Goal: Information Seeking & Learning: Learn about a topic

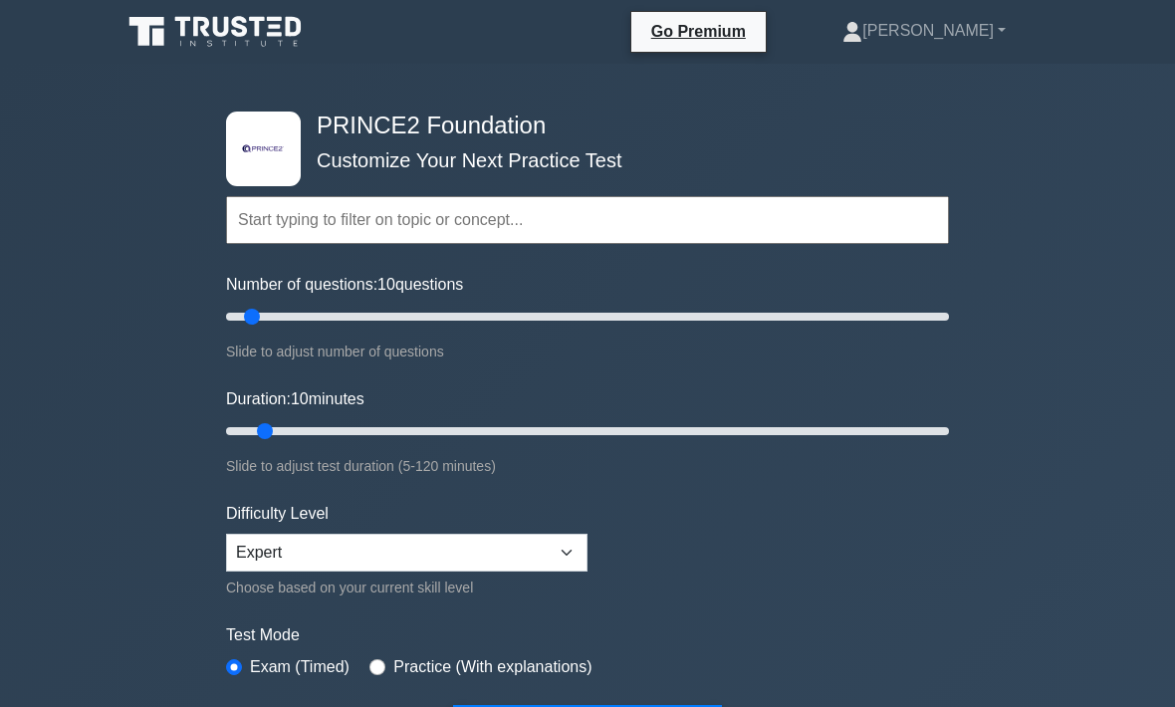
click at [345, 202] on input "text" at bounding box center [587, 220] width 723 height 48
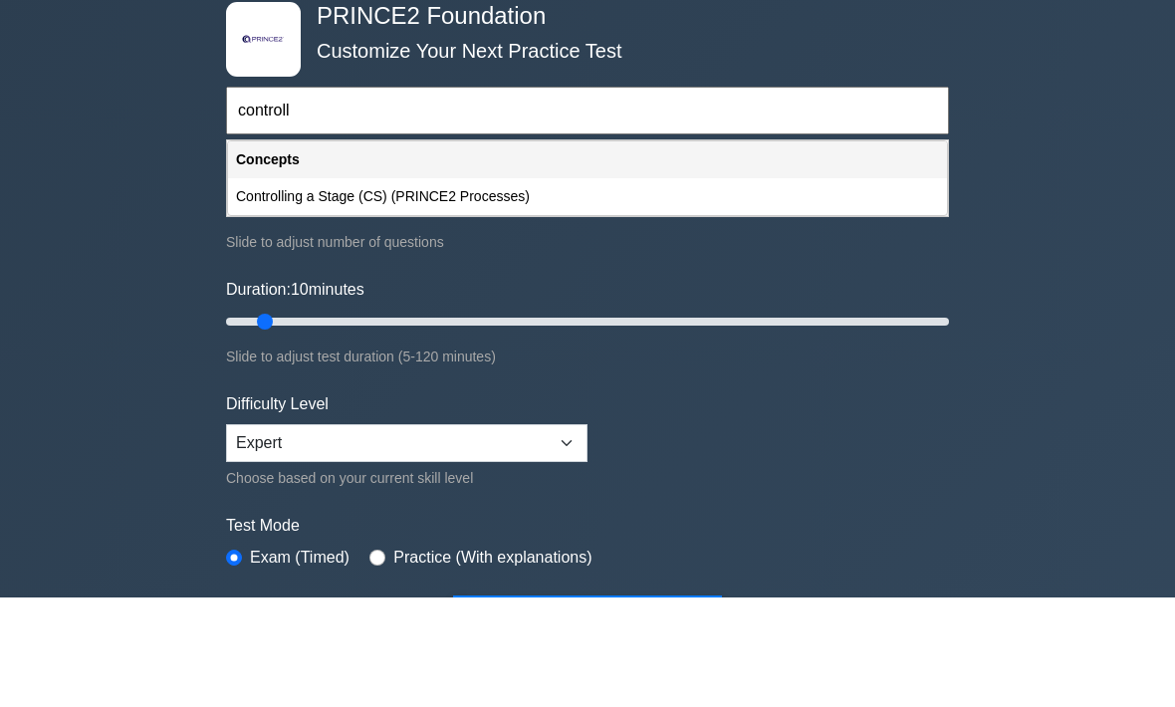
click at [454, 288] on div "Controlling a Stage (CS) (PRINCE2 Processes)" at bounding box center [587, 306] width 719 height 37
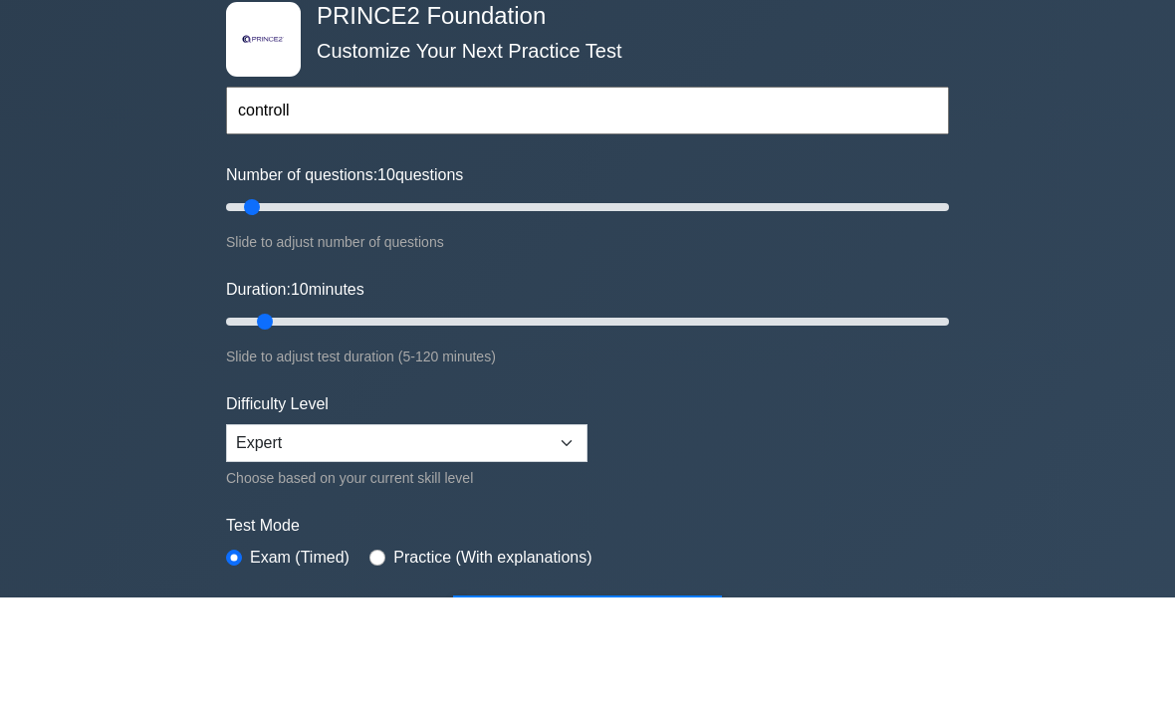
type input "Controlling a Stage (CS) (PRINCE2 Processes)"
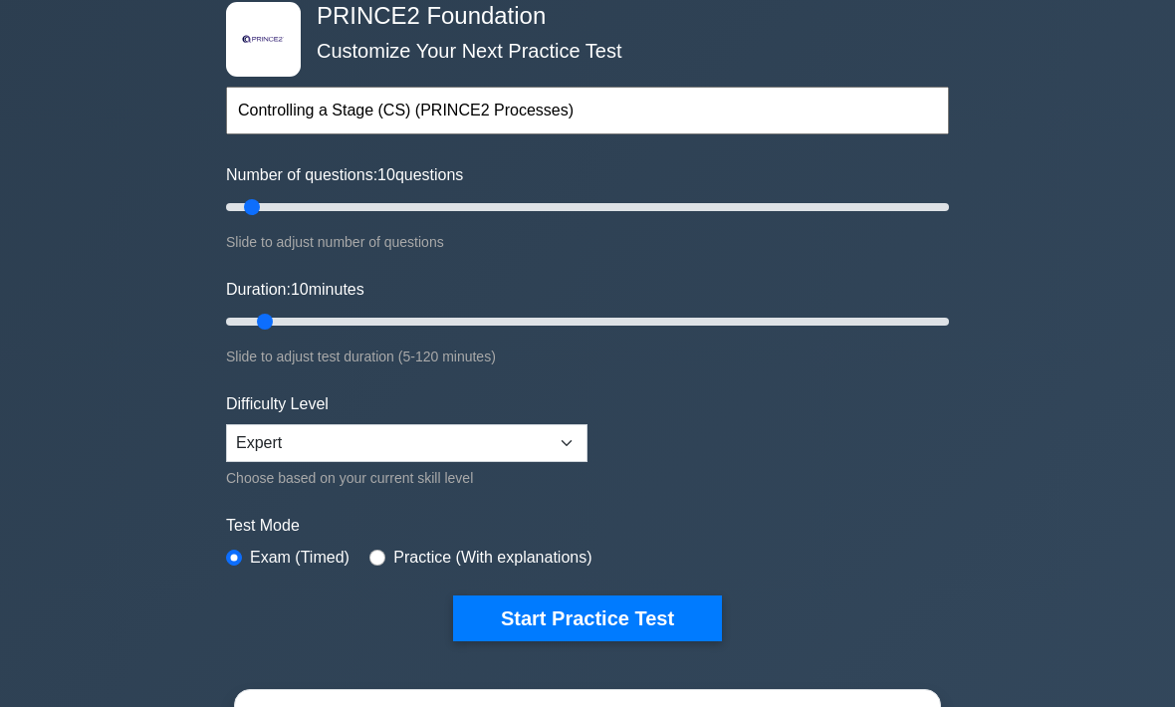
click at [641, 605] on button "Start Practice Test" at bounding box center [587, 619] width 269 height 46
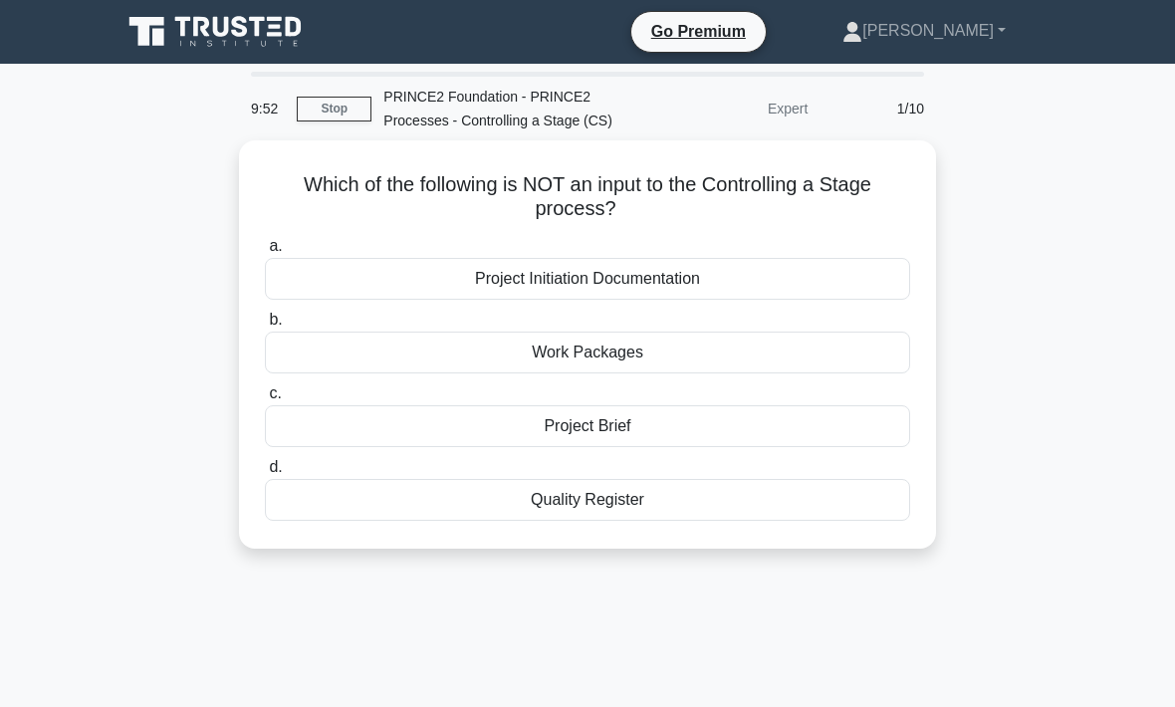
click at [653, 446] on div "Project Brief" at bounding box center [587, 426] width 645 height 42
click at [265, 400] on input "c. Project Brief" at bounding box center [265, 393] width 0 height 13
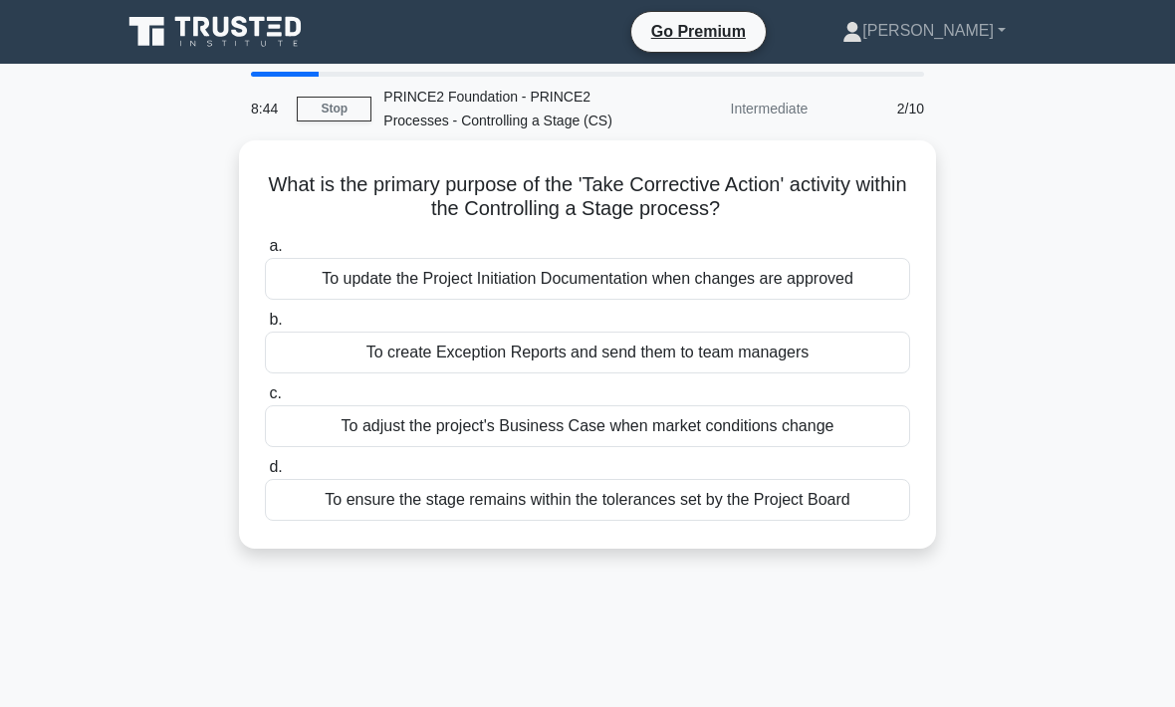
click at [7, 40] on nav "Go Premium Michael Profile" at bounding box center [587, 32] width 1175 height 64
click at [652, 519] on div "To ensure the stage remains within the tolerances set by the Project Board" at bounding box center [587, 500] width 645 height 42
click at [265, 474] on input "d. To ensure the stage remains within the tolerances set by the Project Board" at bounding box center [265, 467] width 0 height 13
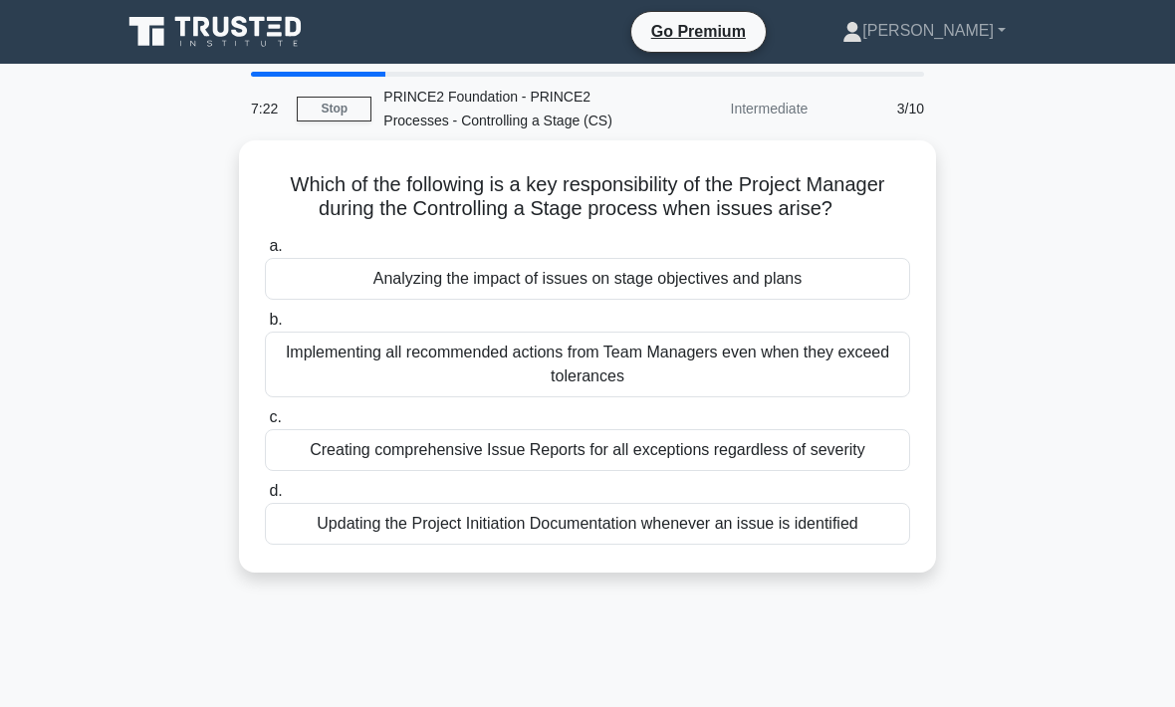
click at [628, 300] on div "Analyzing the impact of issues on stage objectives and plans" at bounding box center [587, 279] width 645 height 42
click at [265, 253] on input "a. Analyzing the impact of issues on stage objectives and plans" at bounding box center [265, 246] width 0 height 13
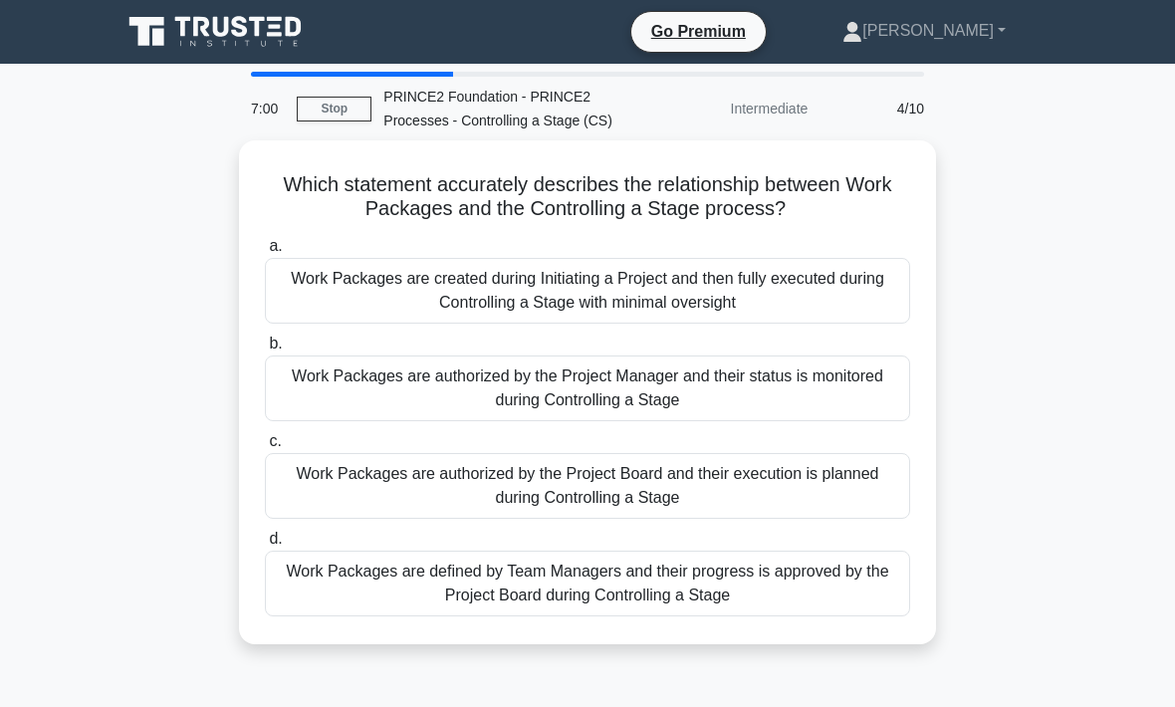
click at [651, 401] on div "Work Packages are authorized by the Project Manager and their status is monitor…" at bounding box center [587, 389] width 645 height 66
click at [265, 351] on input "b. Work Packages are authorized by the Project Manager and their status is moni…" at bounding box center [265, 344] width 0 height 13
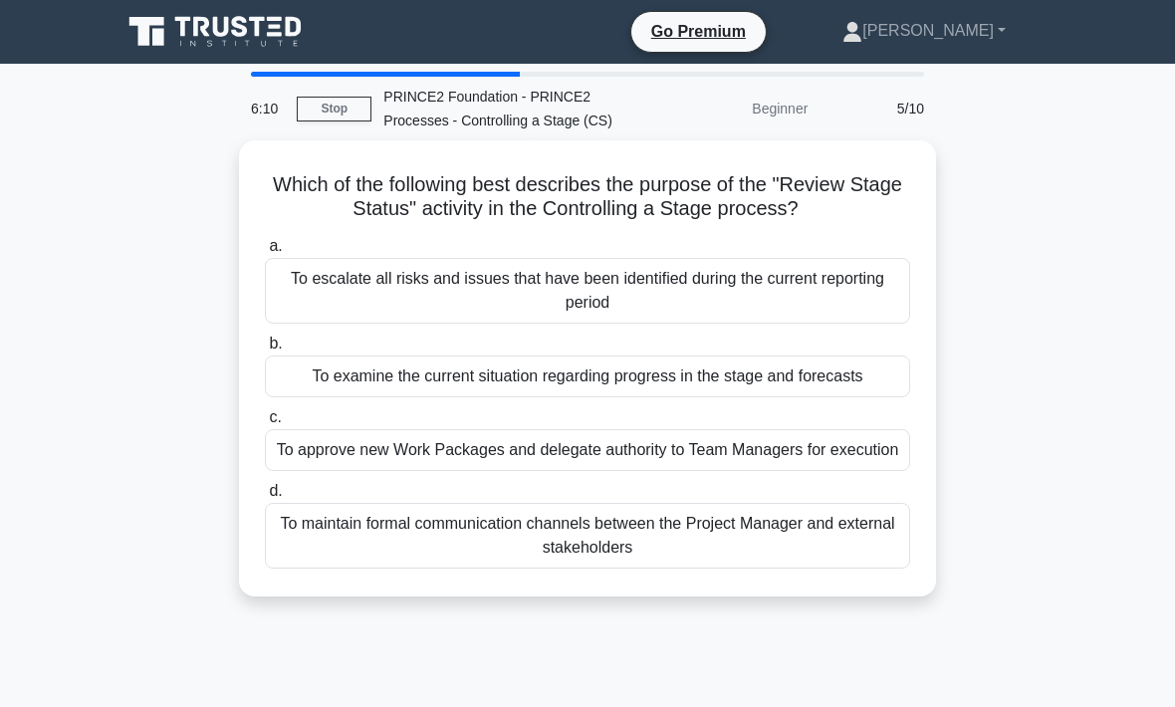
click at [629, 397] on div "To examine the current situation regarding progress in the stage and forecasts" at bounding box center [587, 377] width 645 height 42
click at [265, 351] on input "b. To examine the current situation regarding progress in the stage and forecas…" at bounding box center [265, 344] width 0 height 13
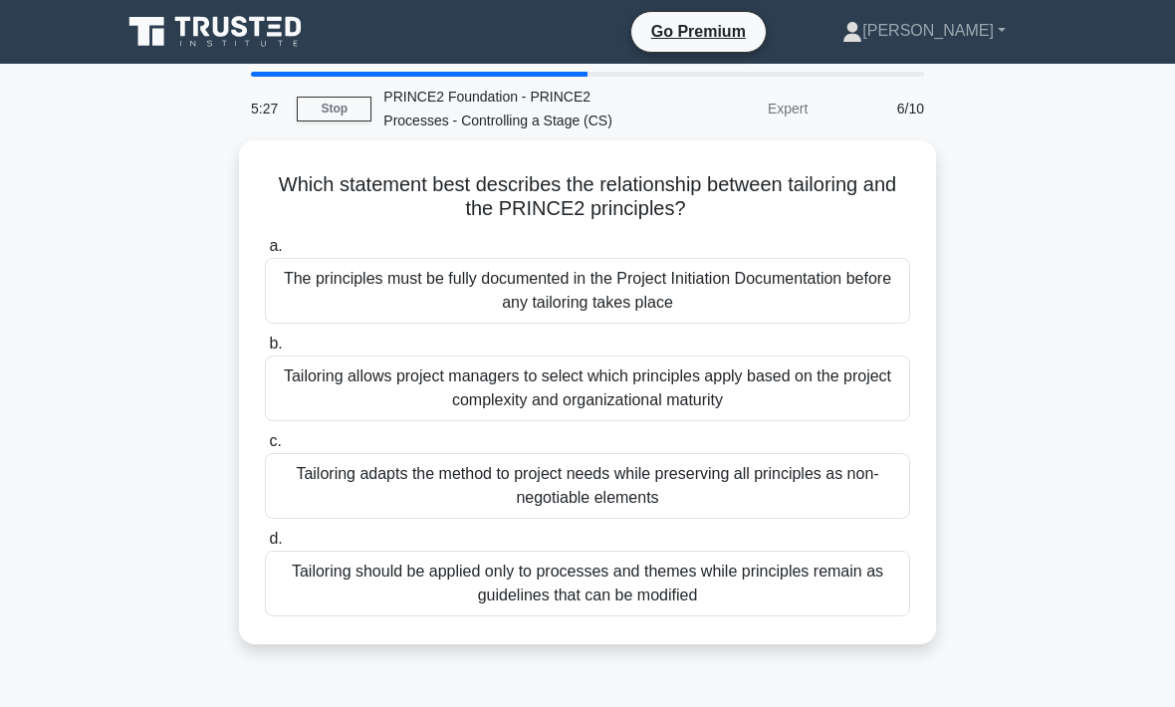
click at [641, 504] on div "Tailoring adapts the method to project needs while preserving all principles as…" at bounding box center [587, 486] width 645 height 66
click at [265, 448] on input "c. Tailoring adapts the method to project needs while preserving all principles…" at bounding box center [265, 441] width 0 height 13
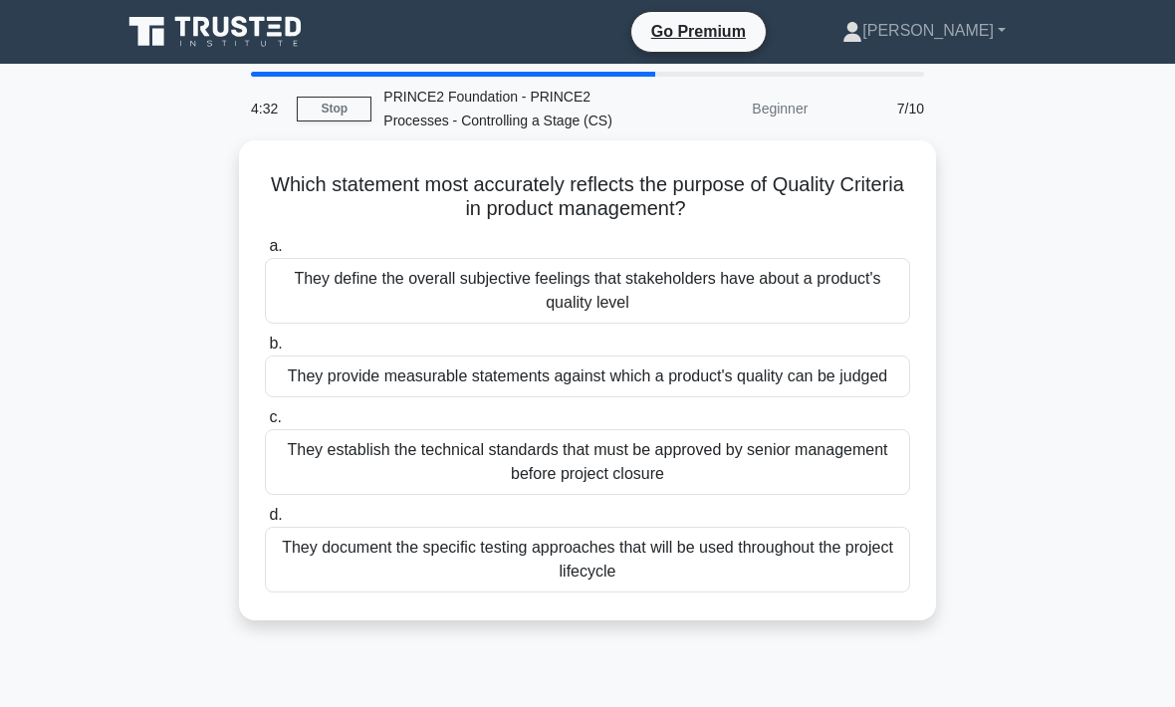
click at [651, 593] on div "They document the specific testing approaches that will be used throughout the …" at bounding box center [587, 560] width 645 height 66
click at [265, 522] on input "d. They document the specific testing approaches that will be used throughout t…" at bounding box center [265, 515] width 0 height 13
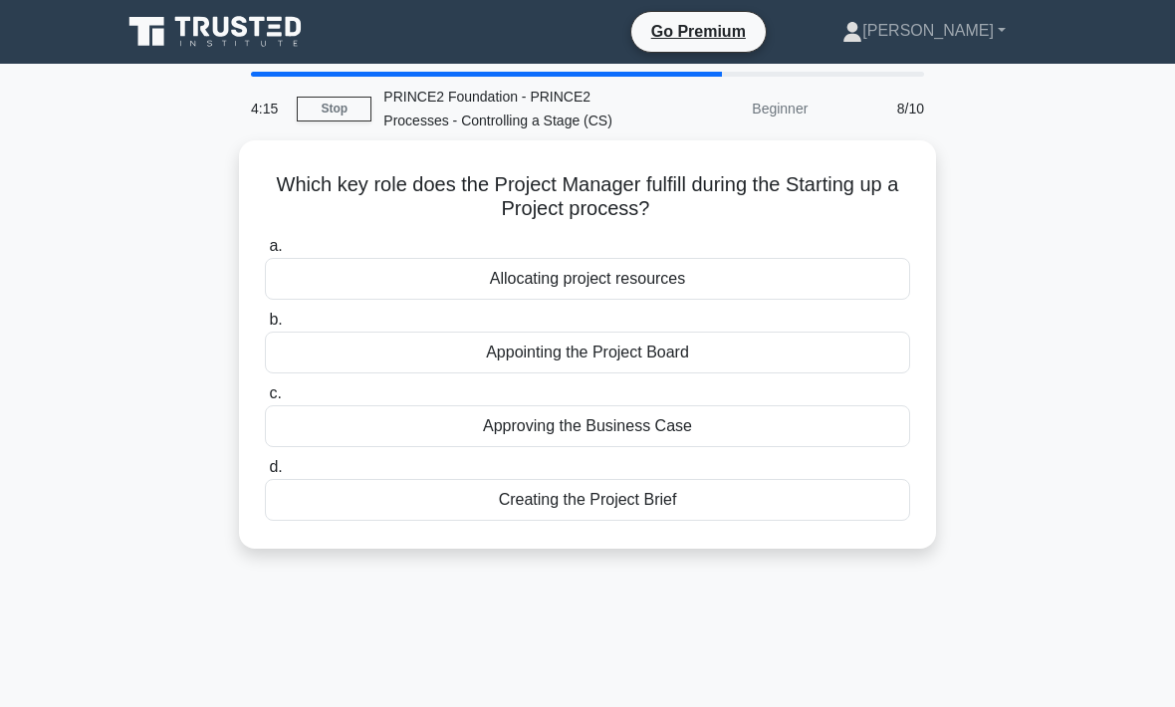
click at [637, 517] on div "Creating the Project Brief" at bounding box center [587, 500] width 645 height 42
click at [265, 474] on input "d. Creating the Project Brief" at bounding box center [265, 467] width 0 height 13
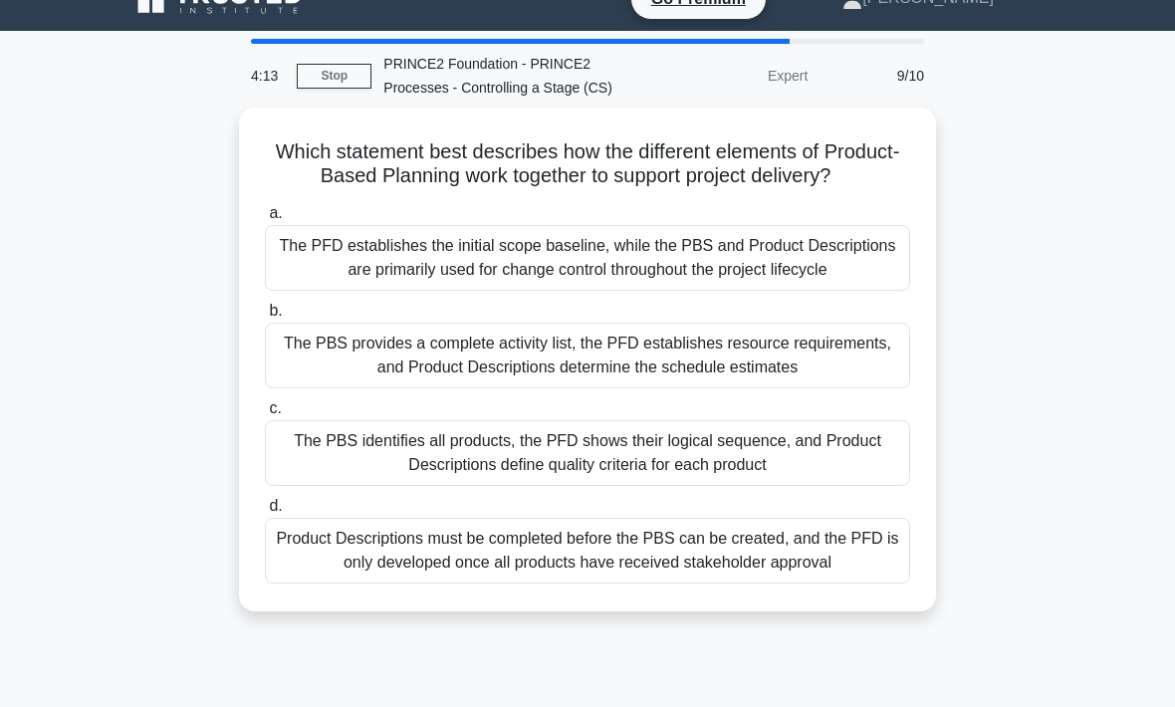
scroll to position [41, 0]
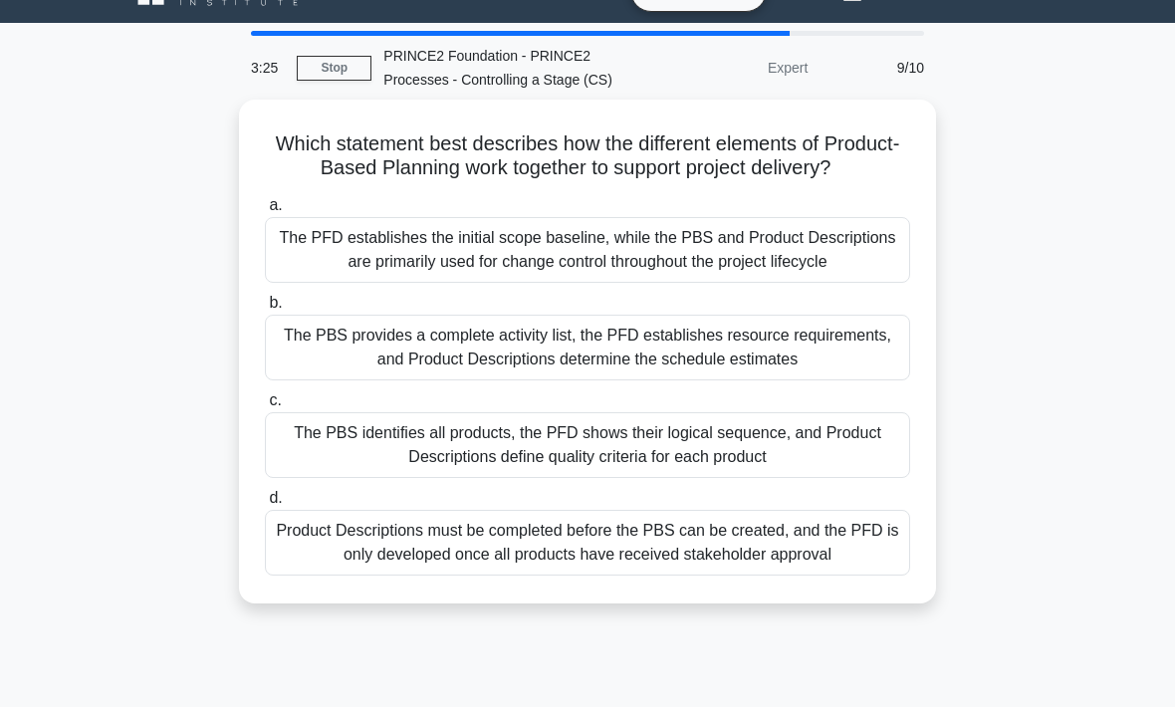
click at [621, 478] on div "The PBS identifies all products, the PFD shows their logical sequence, and Prod…" at bounding box center [587, 445] width 645 height 66
click at [265, 407] on input "c. The PBS identifies all products, the PFD shows their logical sequence, and P…" at bounding box center [265, 400] width 0 height 13
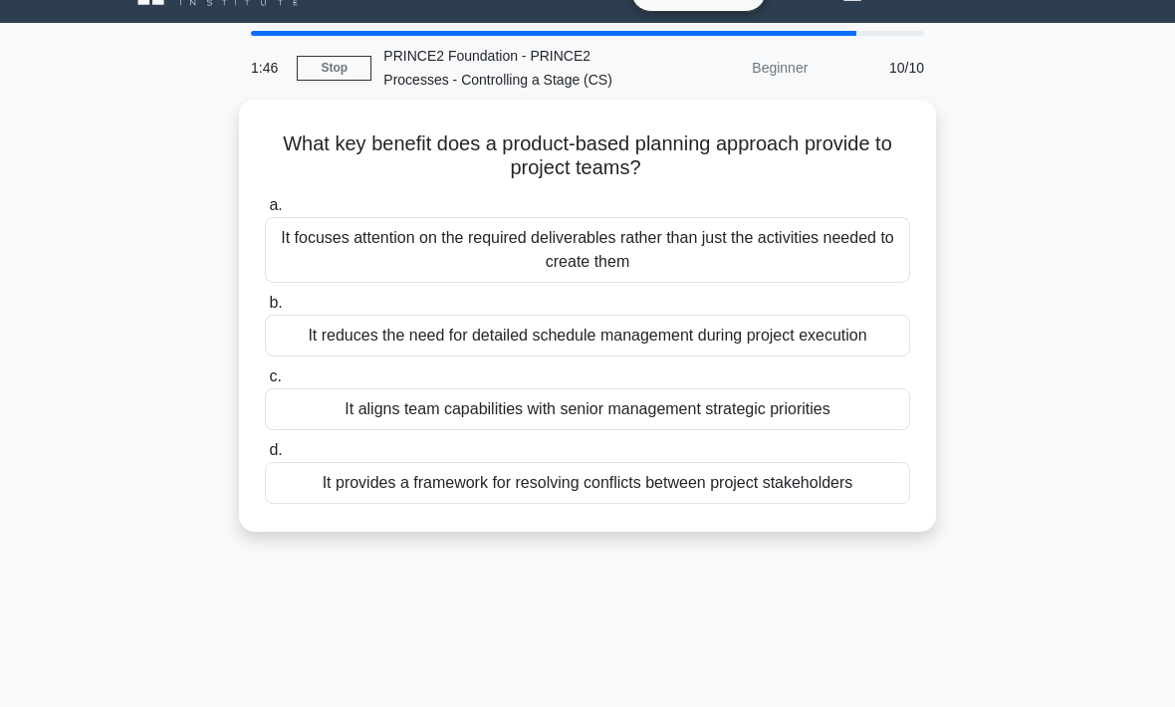
click at [635, 273] on div "It focuses attention on the required deliverables rather than just the activiti…" at bounding box center [587, 250] width 645 height 66
click at [265, 212] on input "a. It focuses attention on the required deliverables rather than just the activ…" at bounding box center [265, 205] width 0 height 13
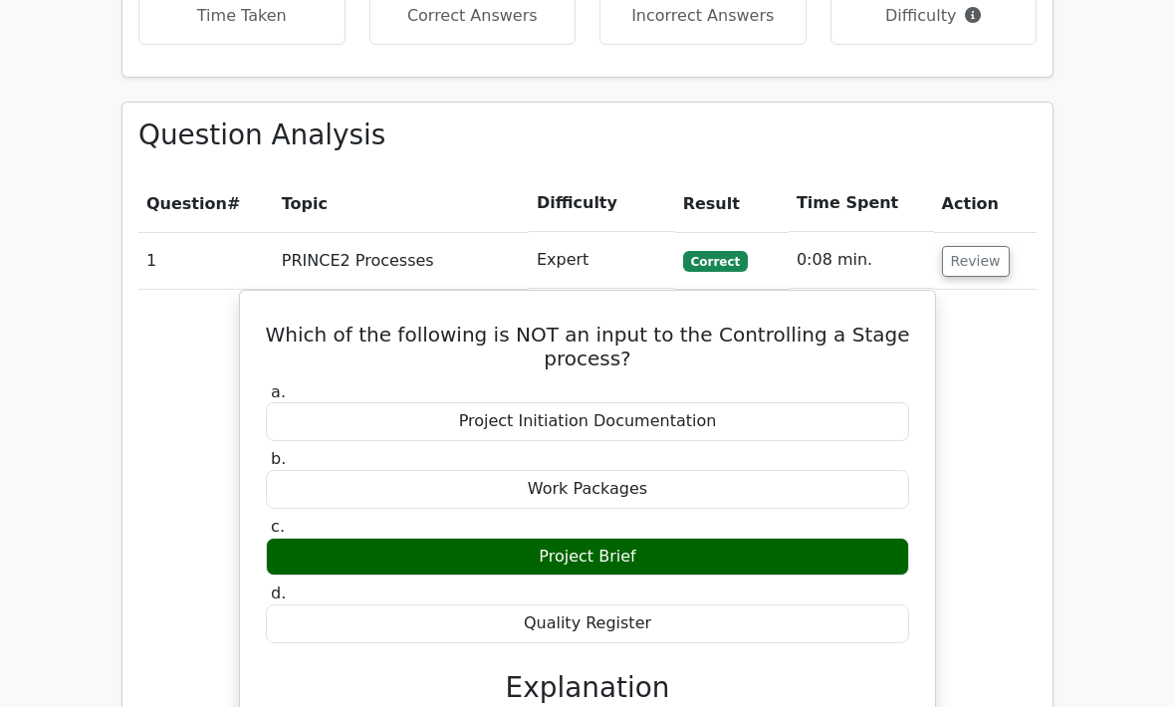
scroll to position [1339, 0]
click at [993, 246] on button "Review" at bounding box center [976, 261] width 68 height 31
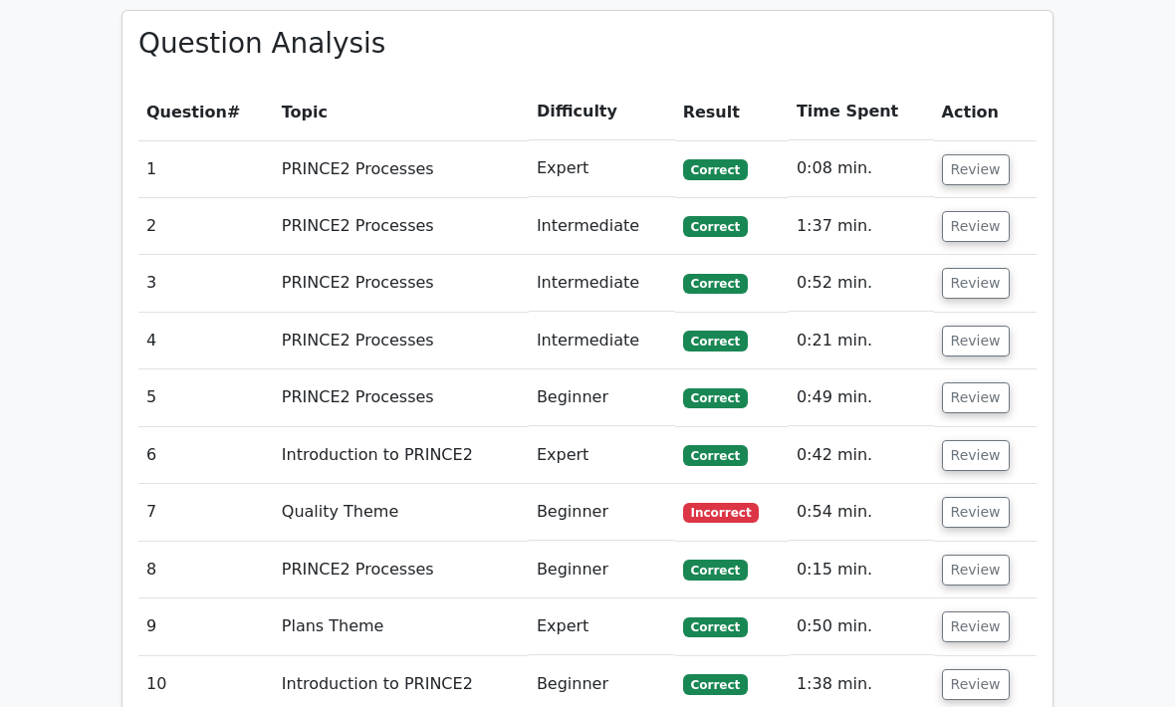
scroll to position [1438, 0]
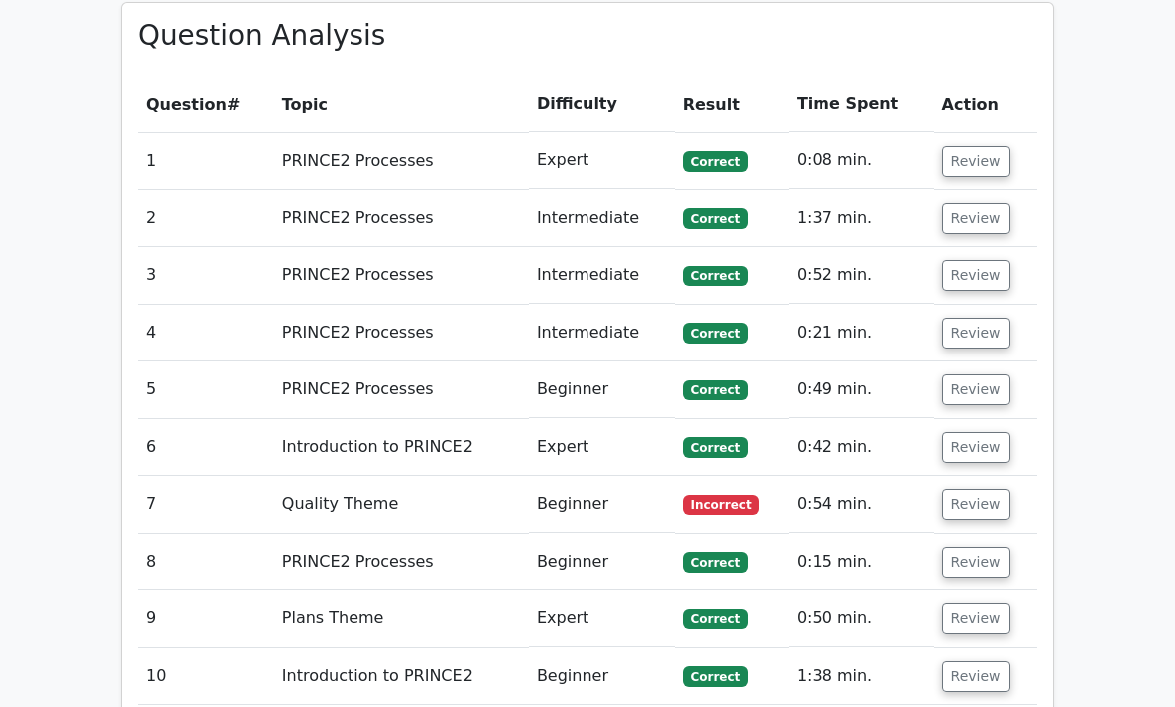
click at [988, 489] on button "Review" at bounding box center [976, 504] width 68 height 31
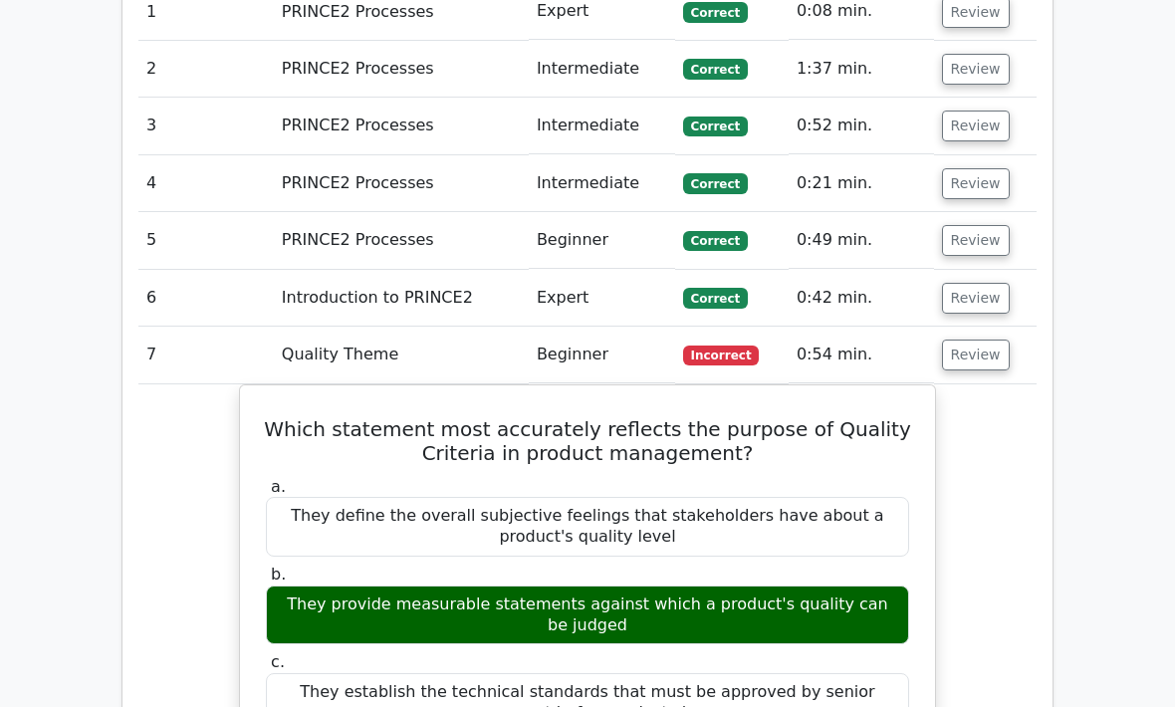
scroll to position [1588, 0]
click at [993, 327] on td "Review" at bounding box center [985, 355] width 103 height 57
click at [982, 340] on button "Review" at bounding box center [976, 355] width 68 height 31
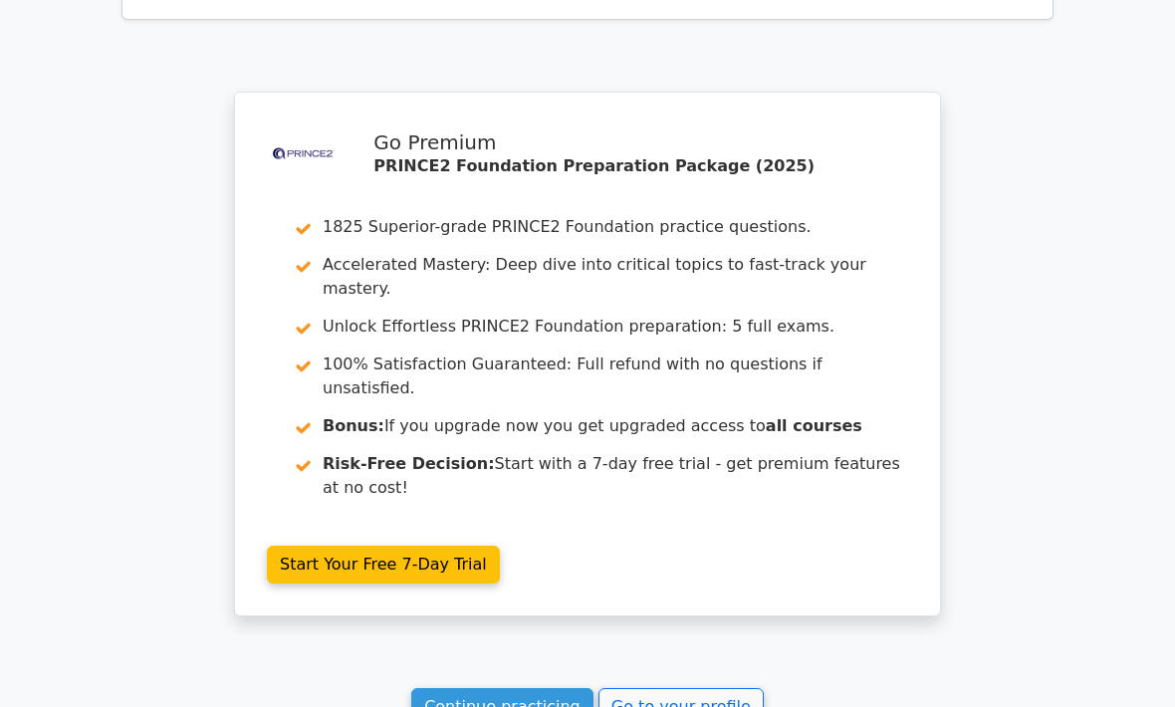
scroll to position [2294, 0]
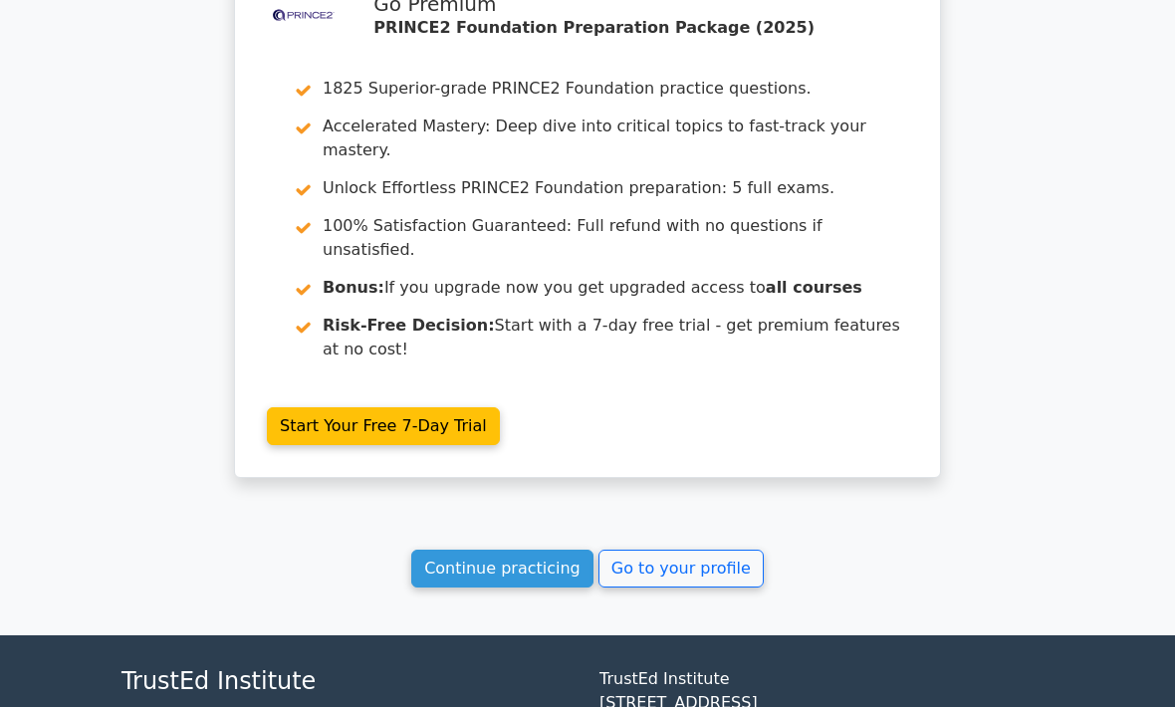
click at [529, 551] on link "Continue practicing" at bounding box center [502, 570] width 182 height 38
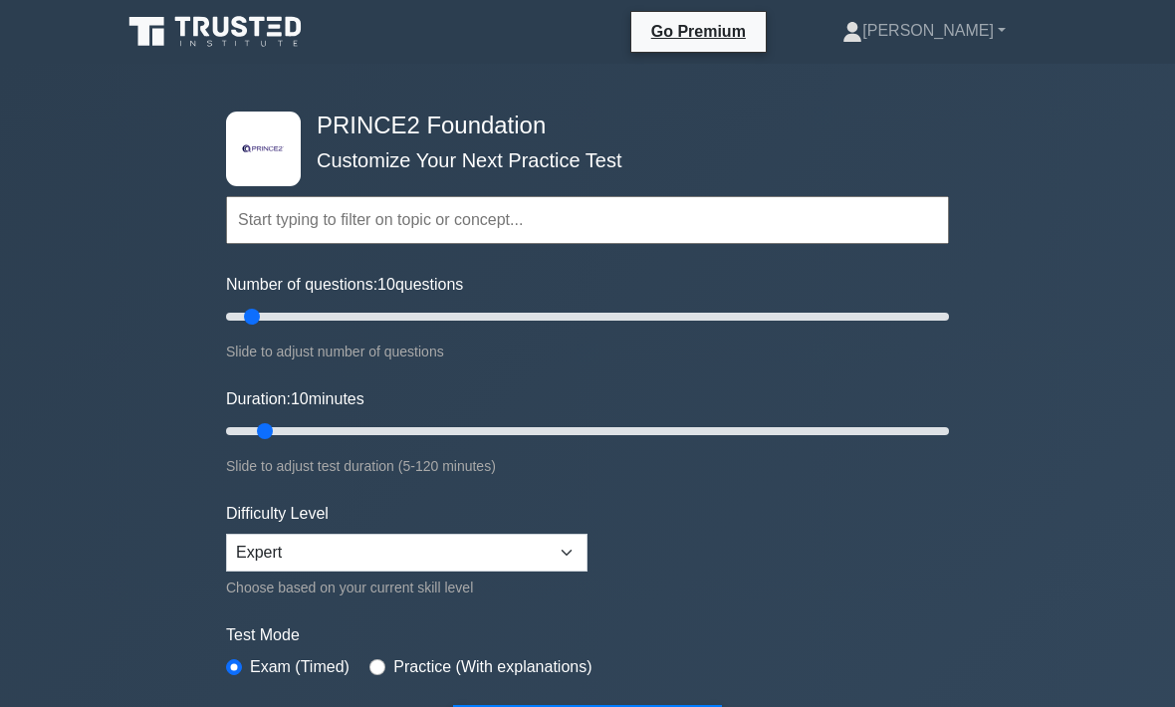
click at [540, 208] on input "text" at bounding box center [587, 220] width 723 height 48
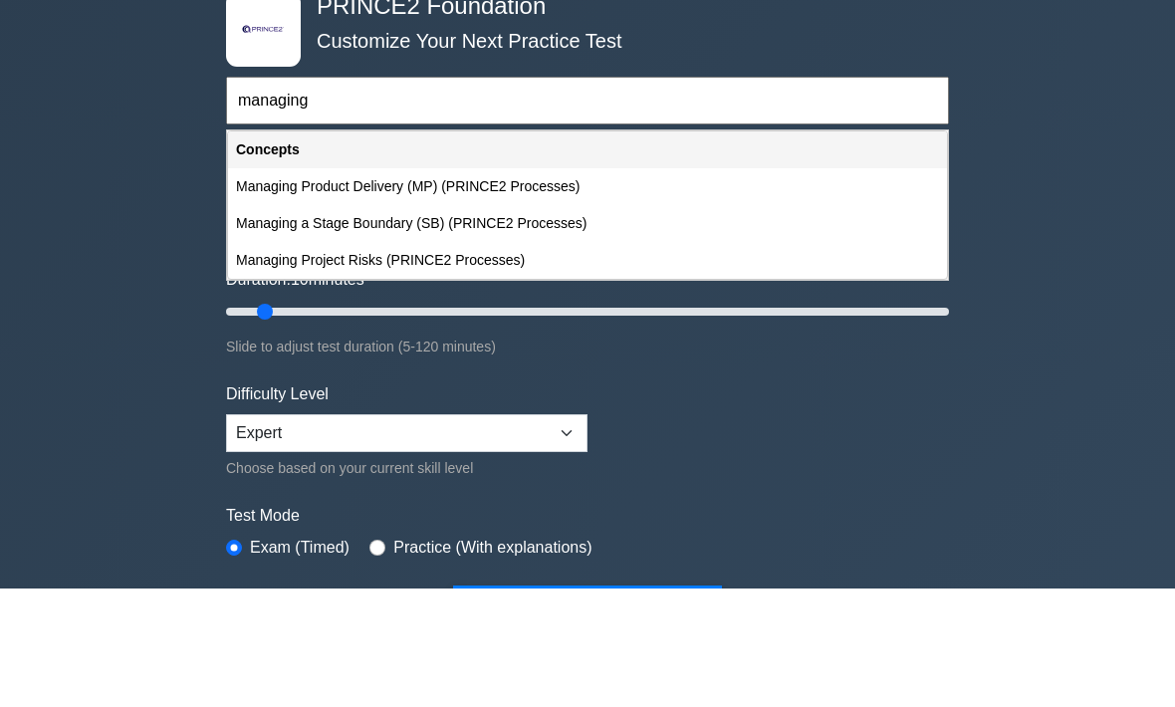
click at [476, 288] on div "Managing Product Delivery (MP) (PRINCE2 Processes)" at bounding box center [587, 306] width 719 height 37
type input "Managing Product Delivery (MP) (PRINCE2 Processes)"
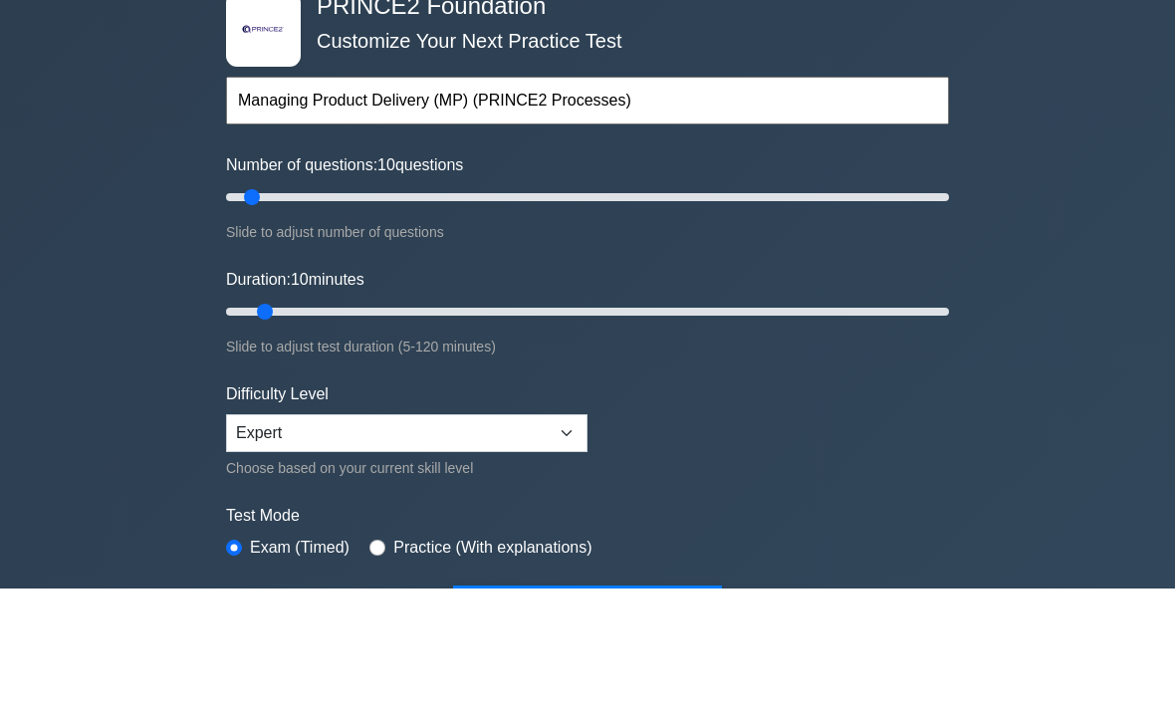
scroll to position [119, 0]
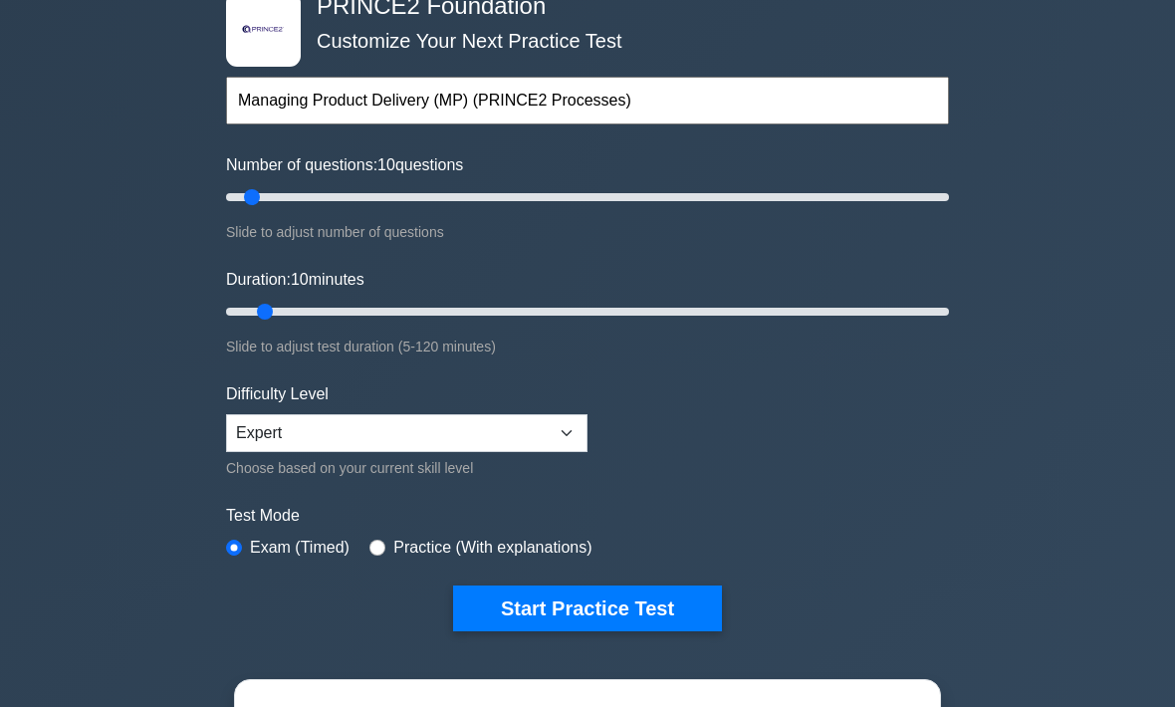
click at [603, 606] on button "Start Practice Test" at bounding box center [587, 610] width 269 height 46
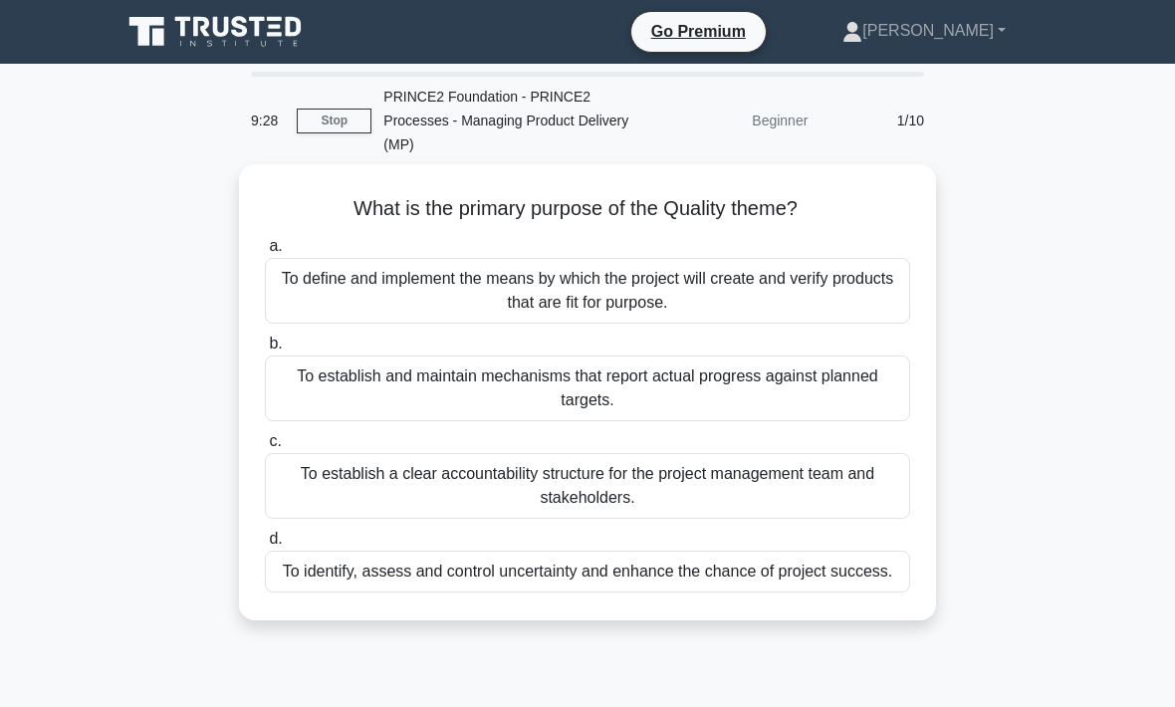
click at [708, 295] on div "To define and implement the means by which the project will create and verify p…" at bounding box center [587, 291] width 645 height 66
click at [265, 253] on input "a. To define and implement the means by which the project will create and verif…" at bounding box center [265, 246] width 0 height 13
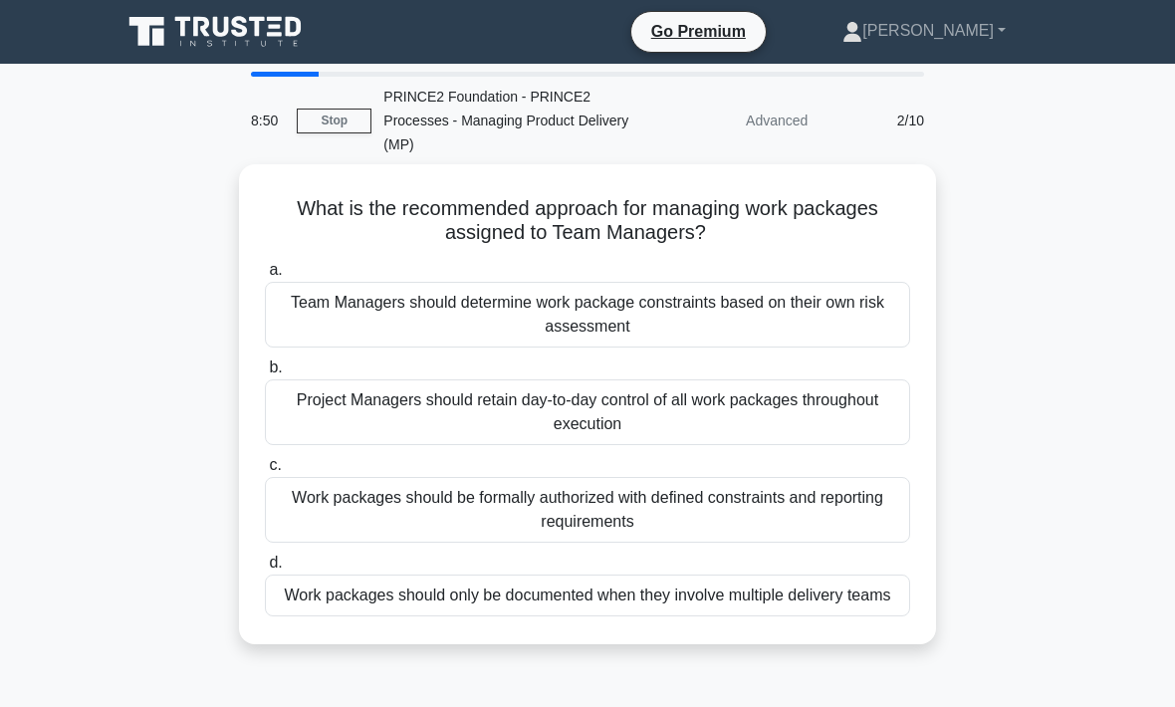
click at [636, 494] on div "Work packages should be formally authorized with defined constraints and report…" at bounding box center [587, 510] width 645 height 66
click at [265, 472] on input "c. Work packages should be formally authorized with defined constraints and rep…" at bounding box center [265, 465] width 0 height 13
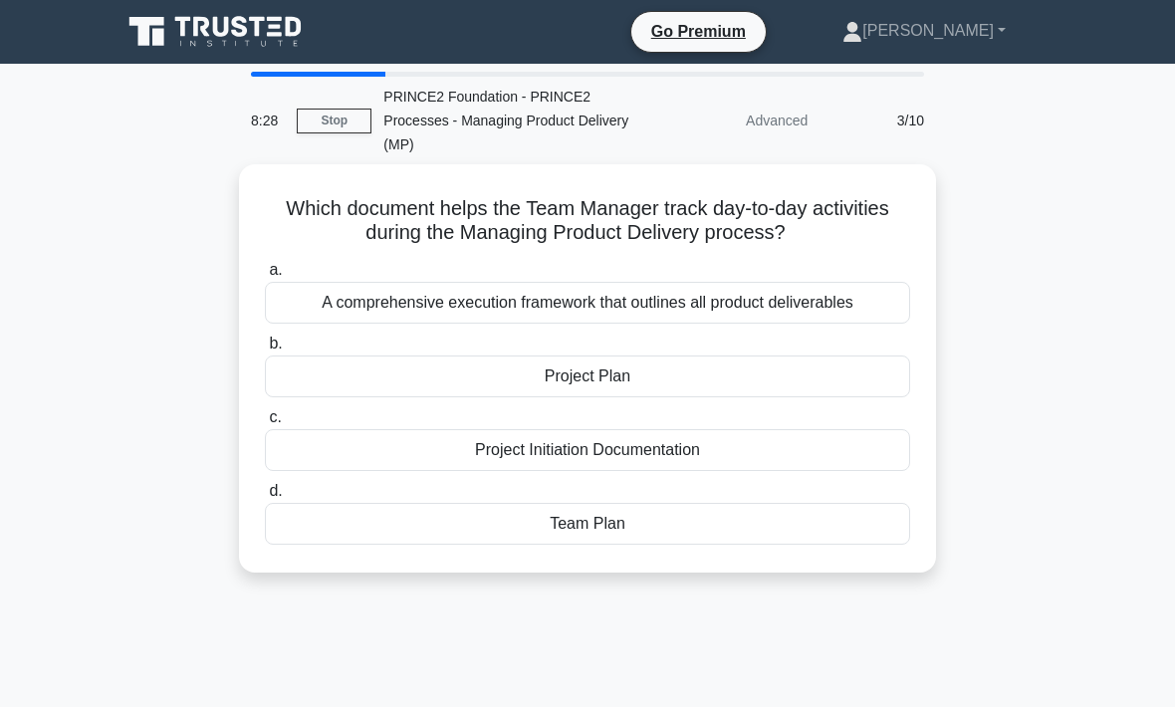
click at [606, 504] on div "Team Plan" at bounding box center [587, 524] width 645 height 42
click at [265, 498] on input "d. Team Plan" at bounding box center [265, 491] width 0 height 13
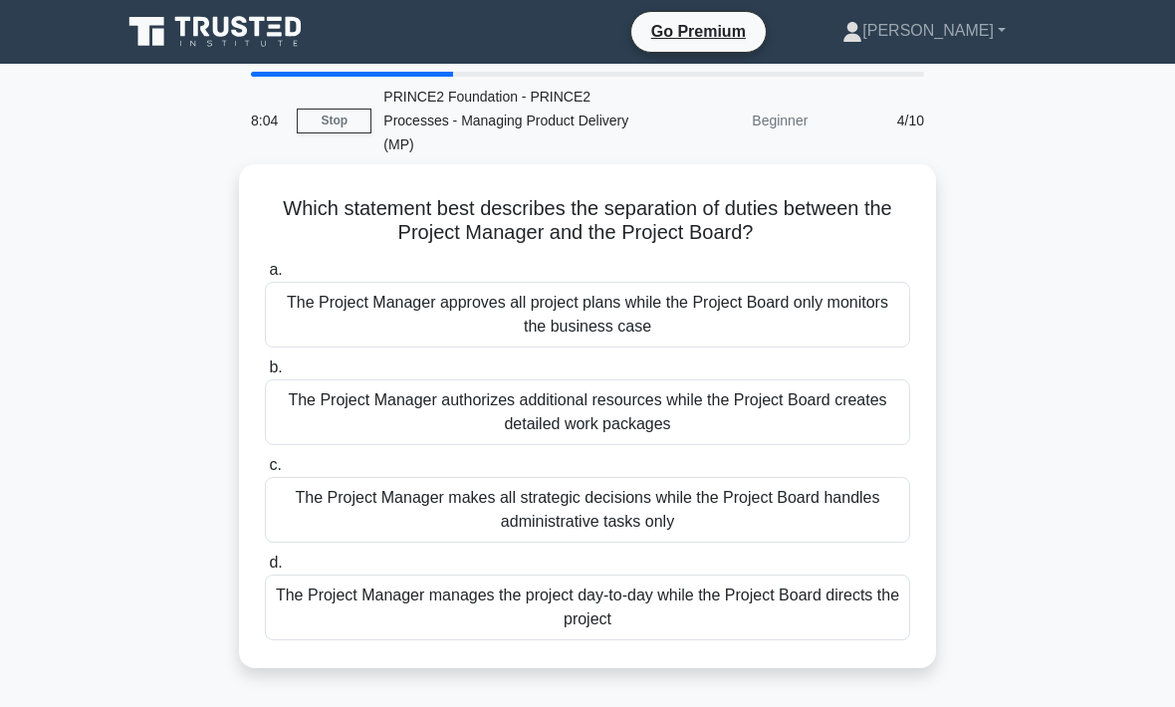
click at [673, 599] on div "The Project Manager manages the project day-to-day while the Project Board dire…" at bounding box center [587, 608] width 645 height 66
click at [265, 570] on input "d. The Project Manager manages the project day-to-day while the Project Board d…" at bounding box center [265, 563] width 0 height 13
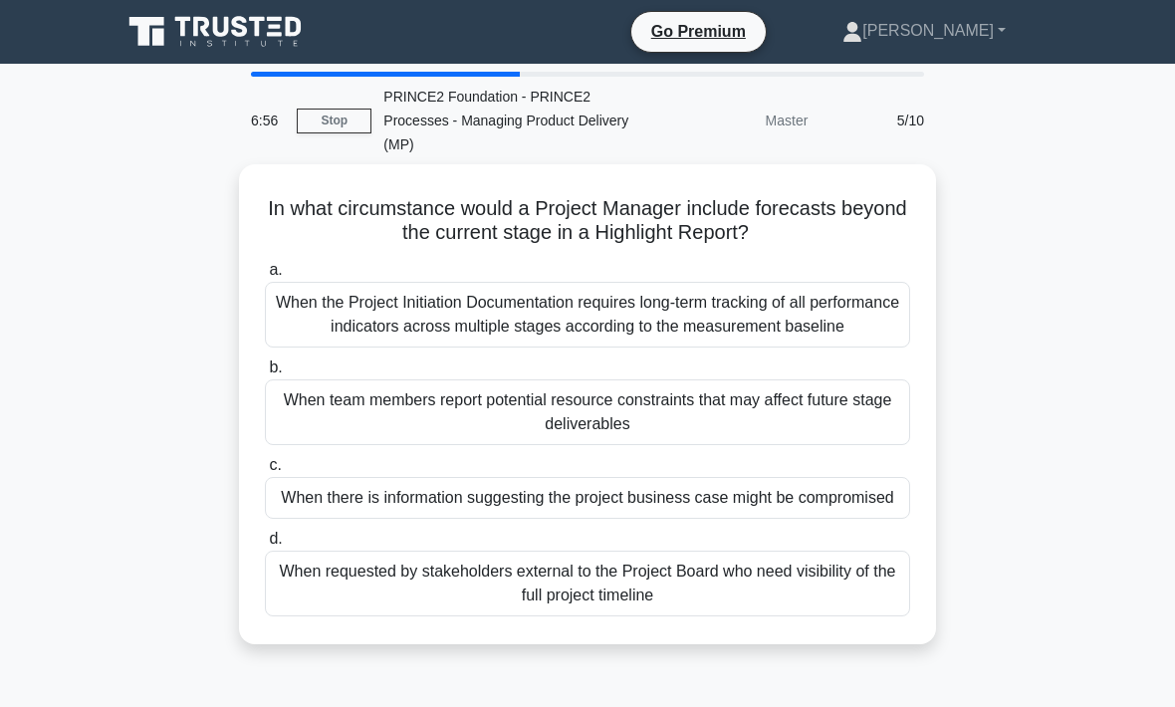
click at [692, 313] on div "When the Project Initiation Documentation requires long-term tracking of all pe…" at bounding box center [587, 315] width 645 height 66
click at [265, 277] on input "a. When the Project Initiation Documentation requires long-term tracking of all…" at bounding box center [265, 270] width 0 height 13
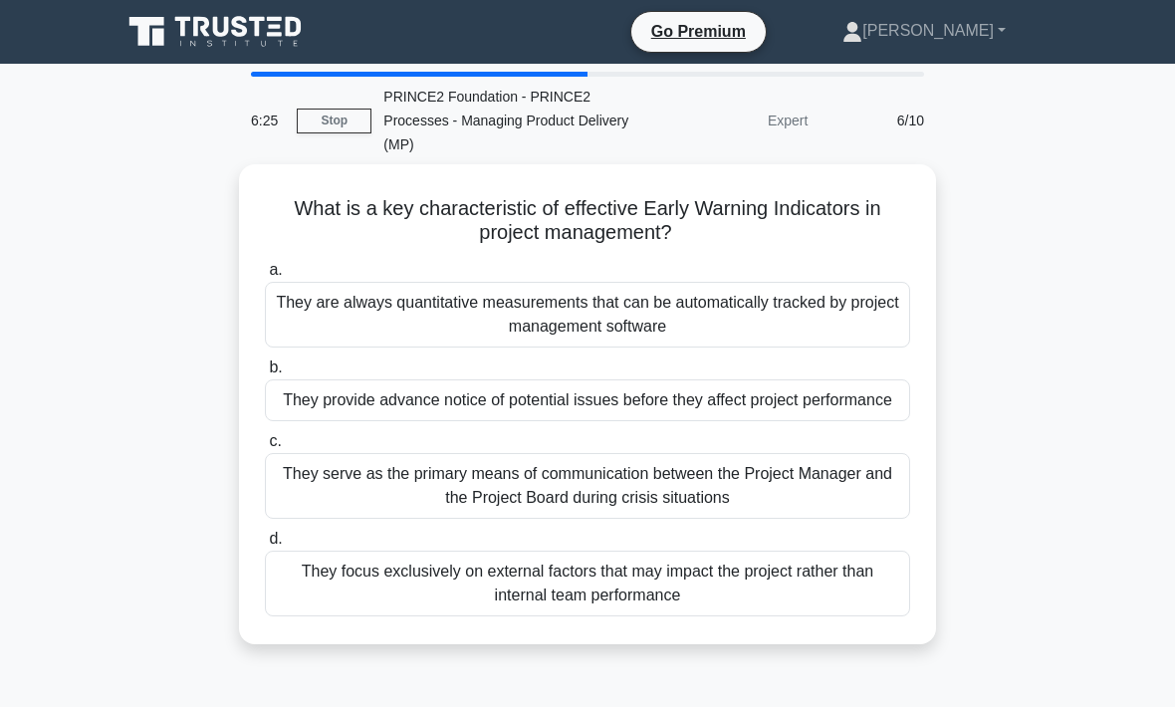
click at [640, 400] on div "They provide advance notice of potential issues before they affect project perf…" at bounding box center [587, 400] width 645 height 42
click at [265, 374] on input "b. They provide advance notice of potential issues before they affect project p…" at bounding box center [265, 368] width 0 height 13
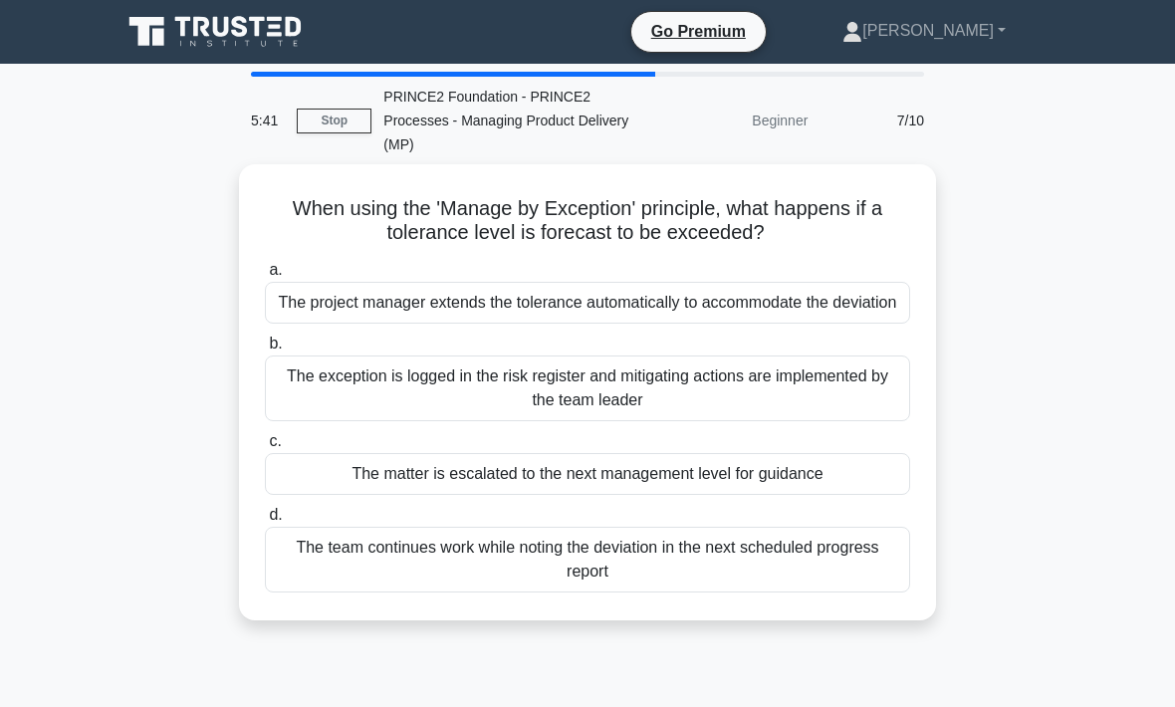
click at [738, 492] on div "The matter is escalated to the next management level for guidance" at bounding box center [587, 474] width 645 height 42
click at [265, 448] on input "c. The matter is escalated to the next management level for guidance" at bounding box center [265, 441] width 0 height 13
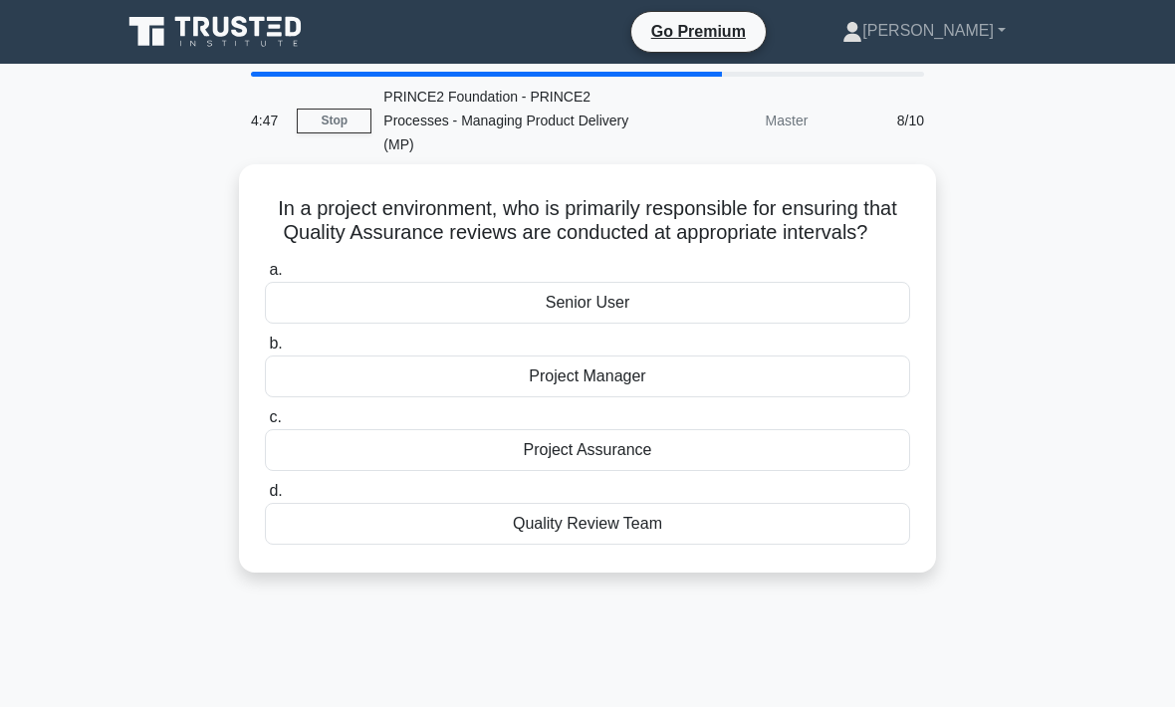
click at [637, 468] on div "Project Assurance" at bounding box center [587, 450] width 645 height 42
click at [265, 424] on input "c. Project Assurance" at bounding box center [265, 417] width 0 height 13
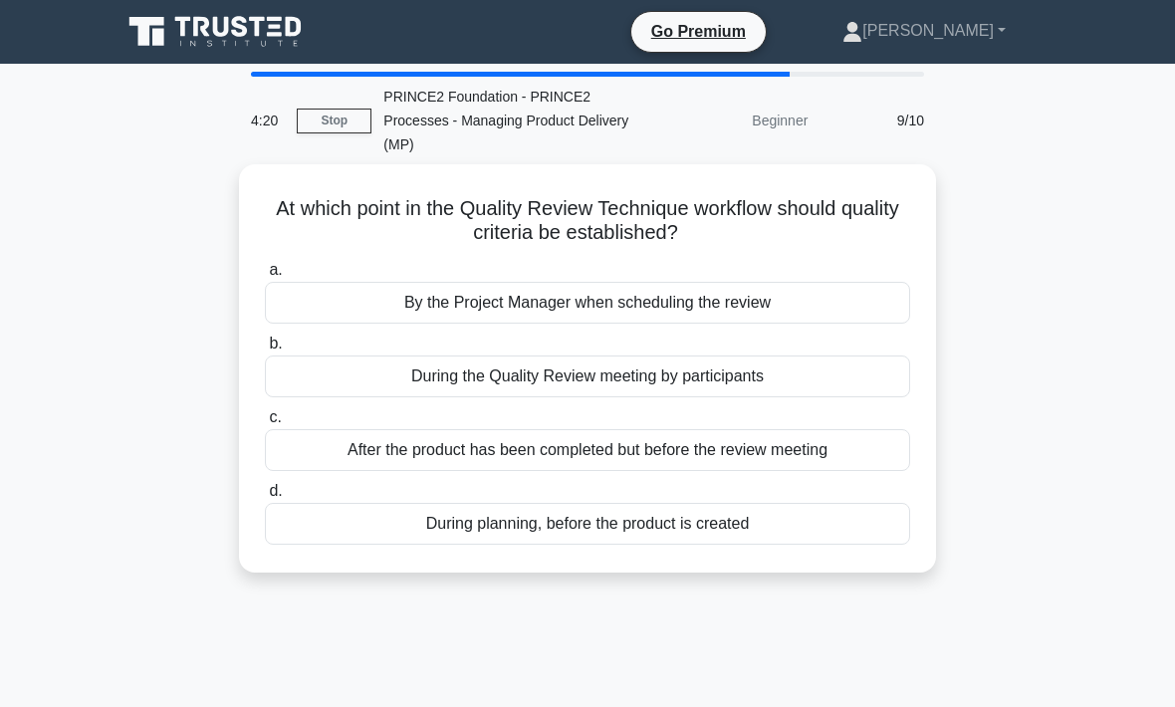
click at [691, 520] on div "During planning, before the product is created" at bounding box center [587, 524] width 645 height 42
click at [265, 498] on input "d. During planning, before the product is created" at bounding box center [265, 491] width 0 height 13
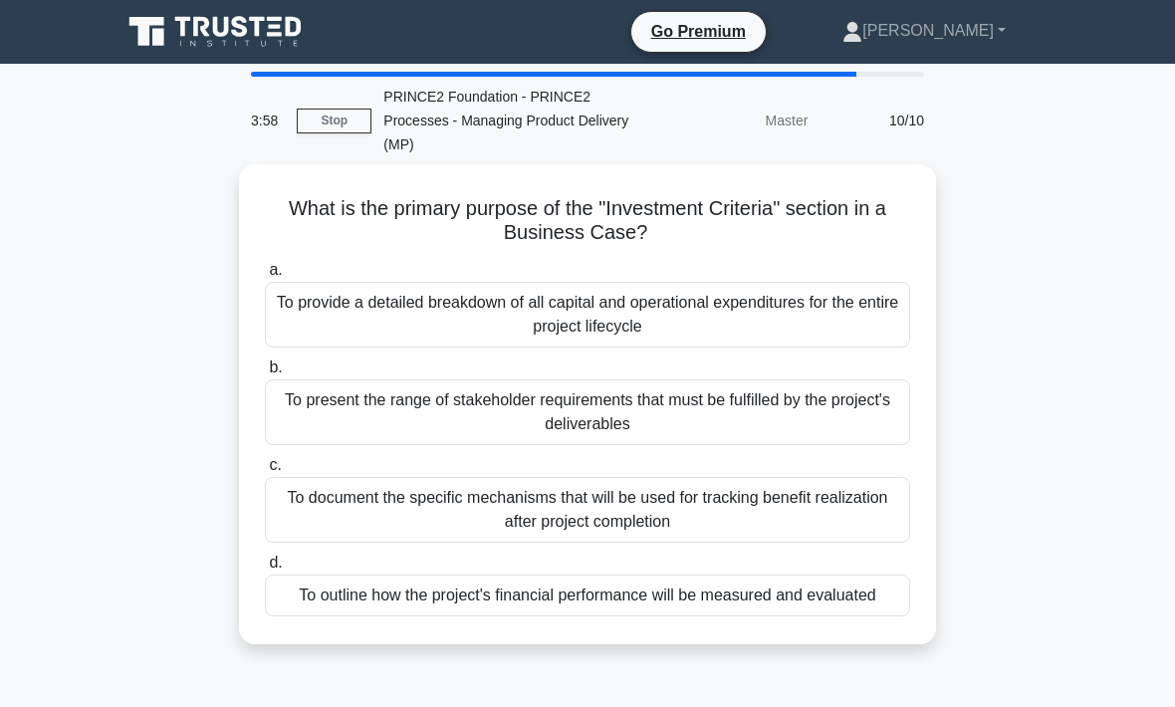
click at [674, 307] on div "To provide a detailed breakdown of all capital and operational expenditures for…" at bounding box center [587, 315] width 645 height 66
click at [265, 277] on input "a. To provide a detailed breakdown of all capital and operational expenditures …" at bounding box center [265, 270] width 0 height 13
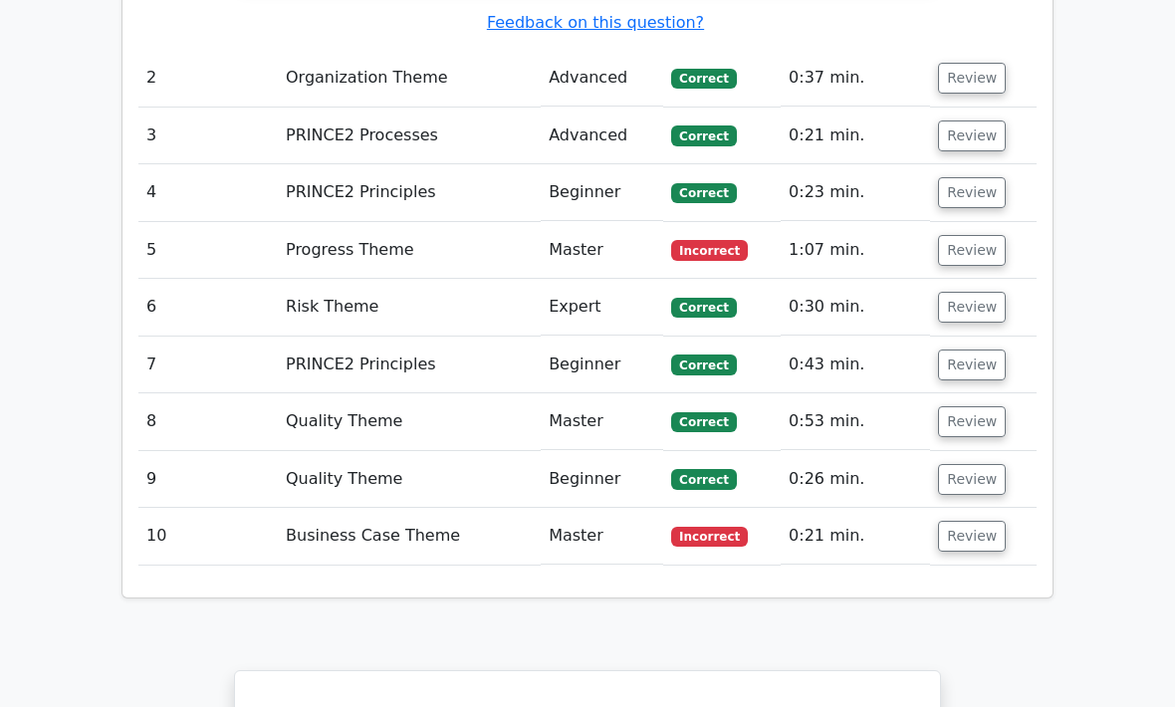
scroll to position [2853, 0]
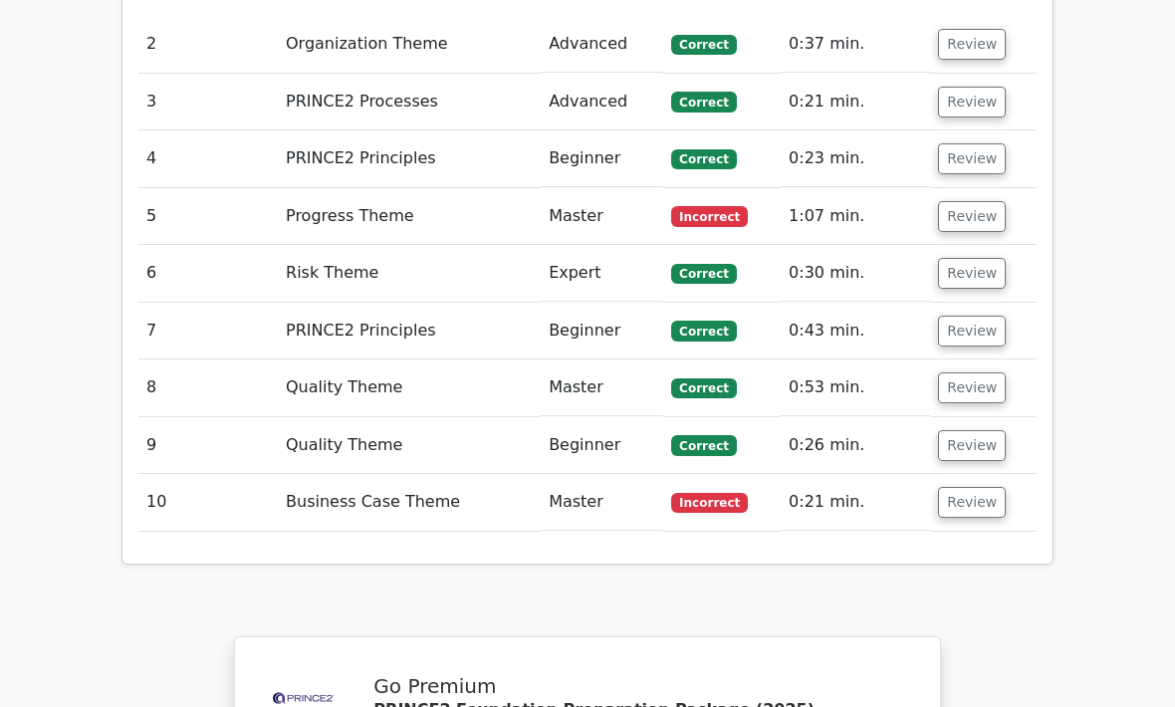
click at [965, 487] on button "Review" at bounding box center [972, 502] width 68 height 31
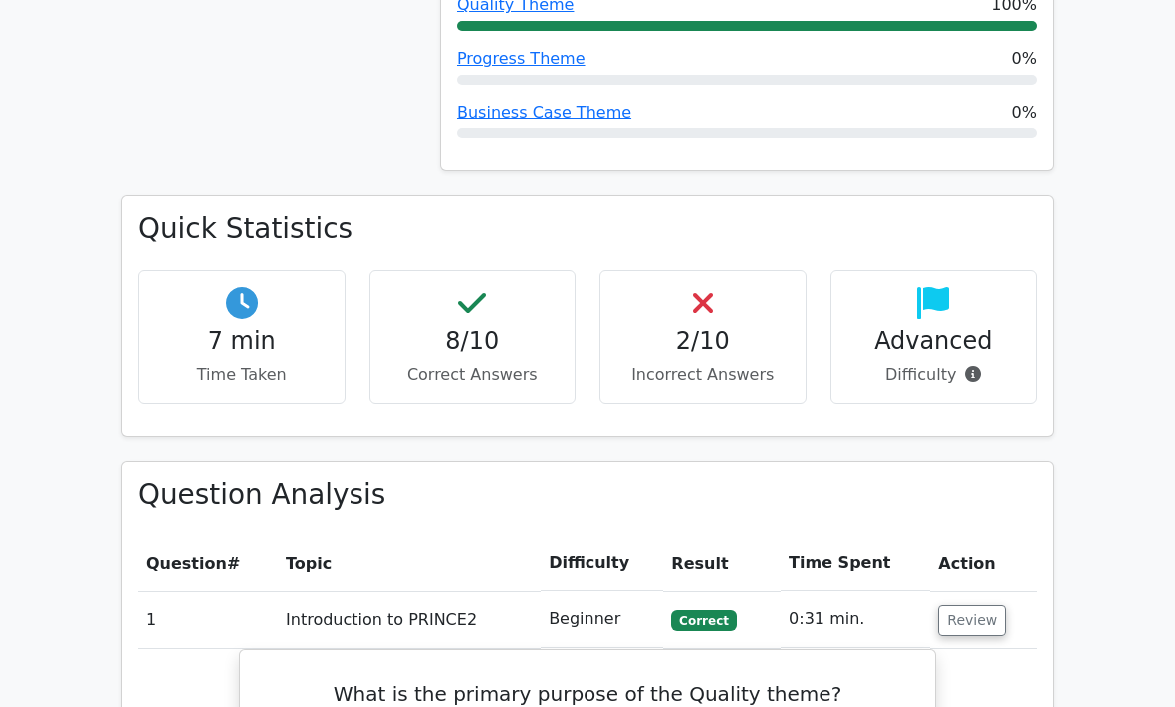
scroll to position [1163, 0]
